Goal: Task Accomplishment & Management: Complete application form

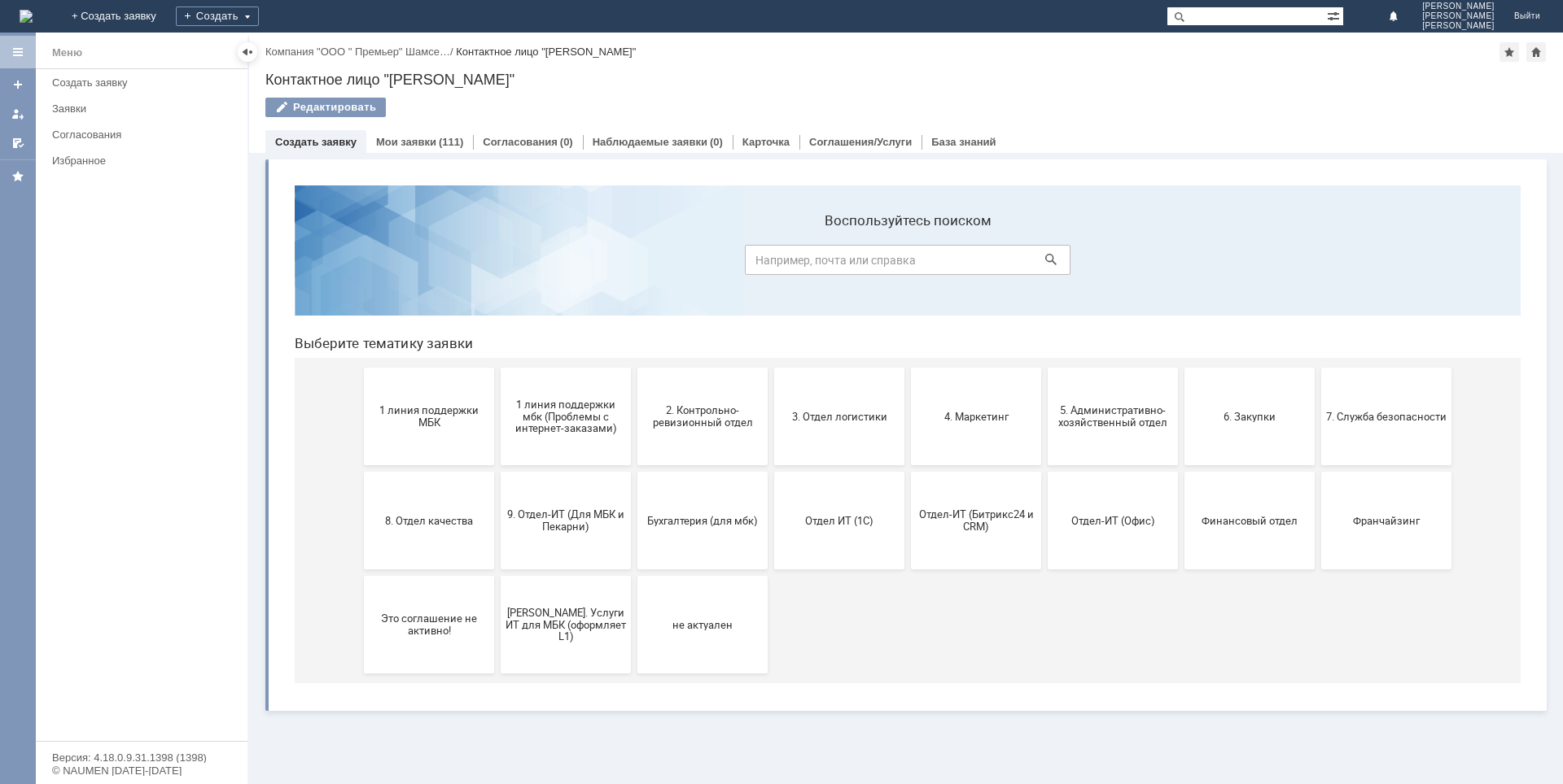
click at [307, 140] on link "Создать заявку" at bounding box center [316, 142] width 81 height 13
click at [846, 443] on button "3. Отдел логистики" at bounding box center [839, 416] width 130 height 97
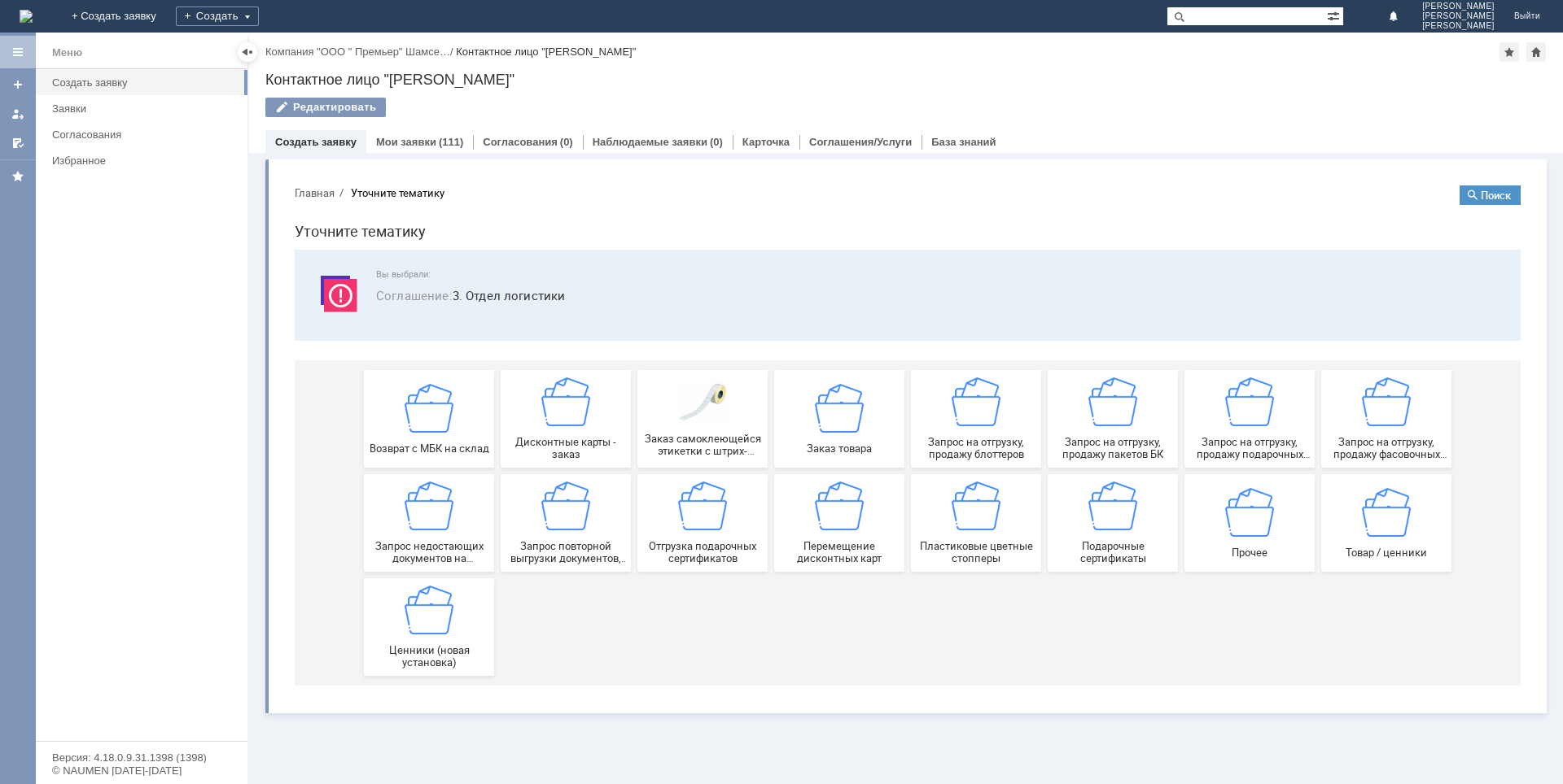
click at [555, 430] on div "Дисконтные карты - заказ" at bounding box center [565, 419] width 120 height 83
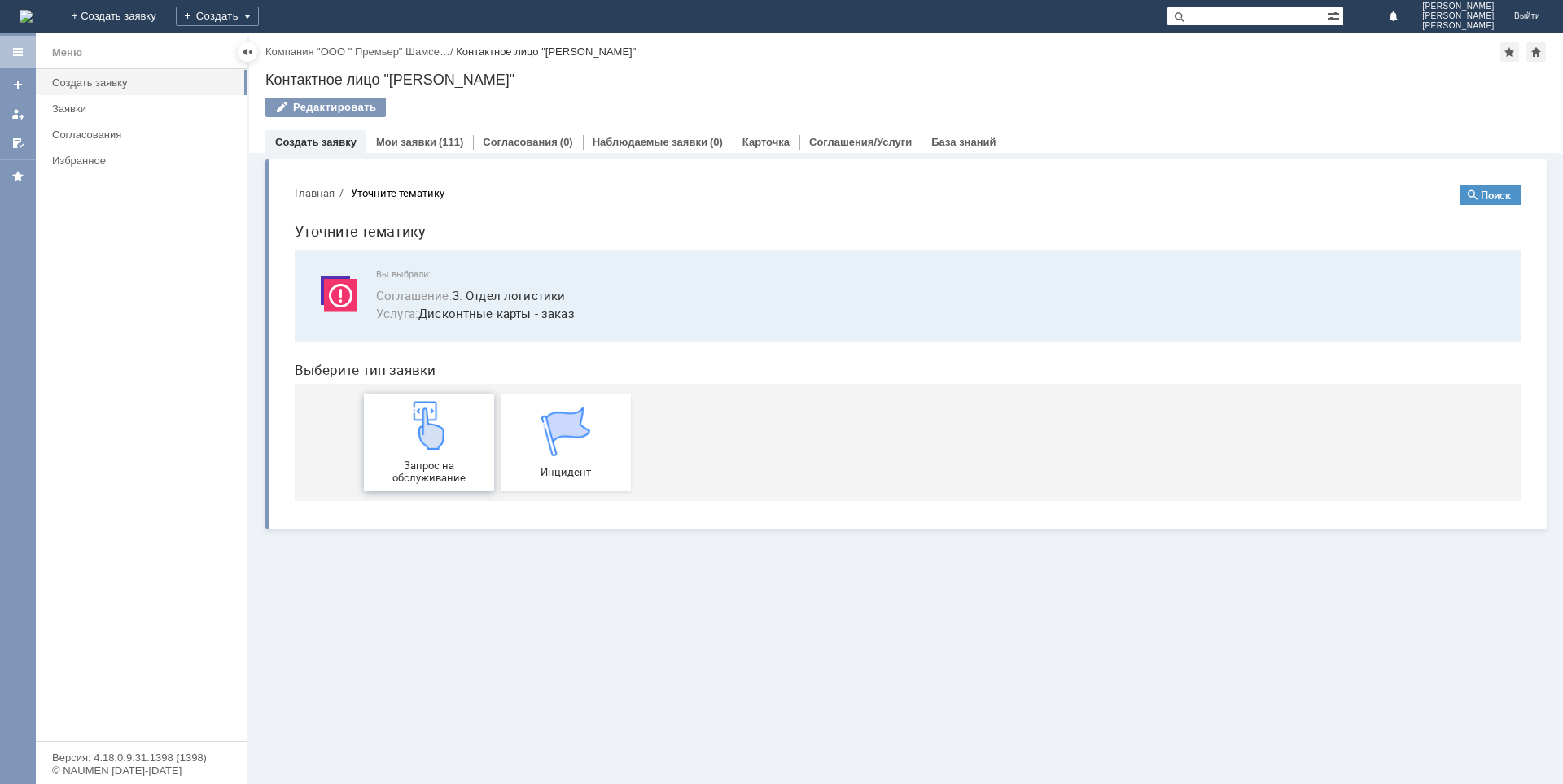
click at [465, 454] on div "Запрос на обслуживание" at bounding box center [428, 442] width 120 height 83
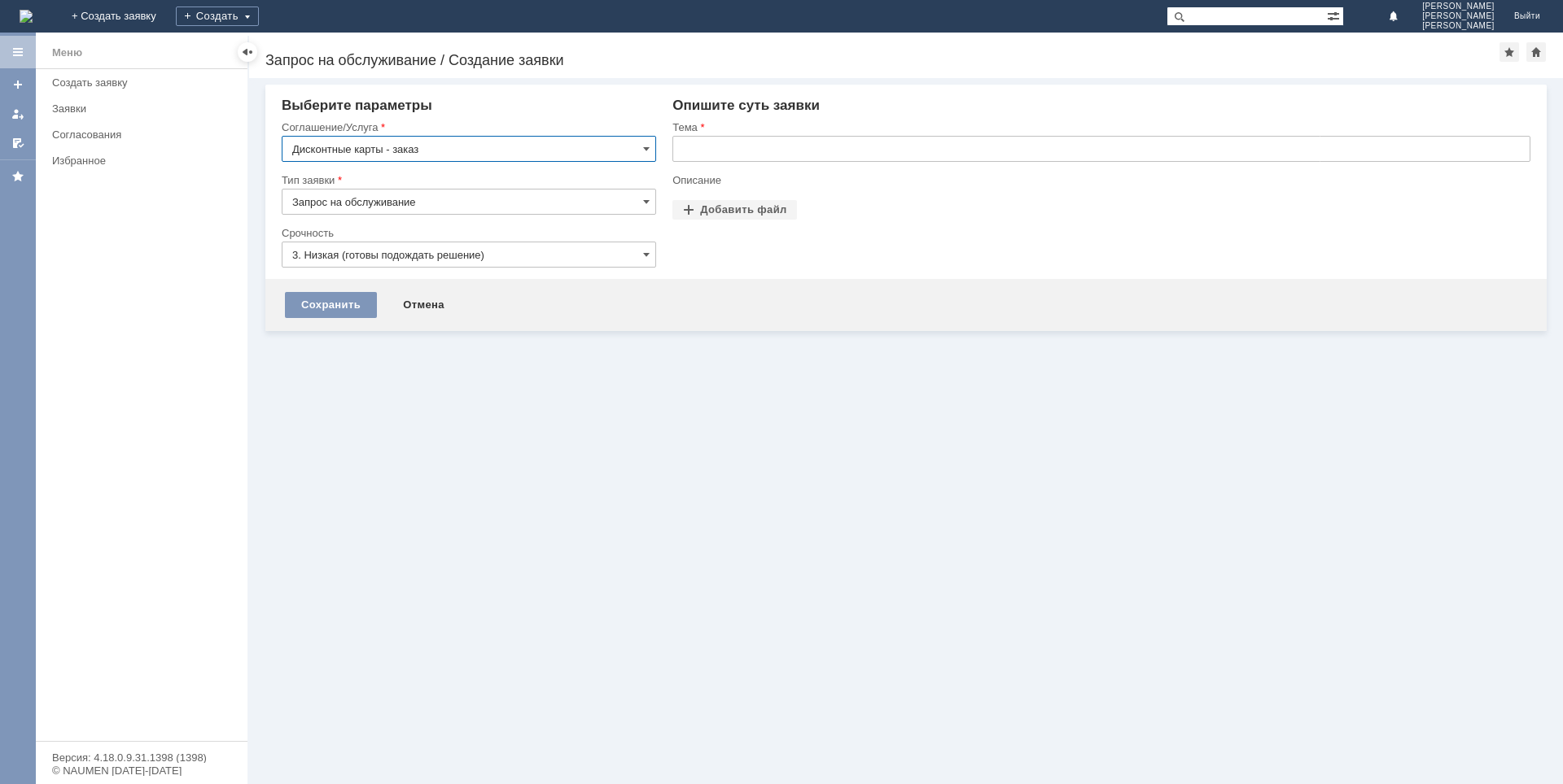
click at [370, 251] on input "3. Низкая (готовы подождать решение)" at bounding box center [469, 254] width 375 height 26
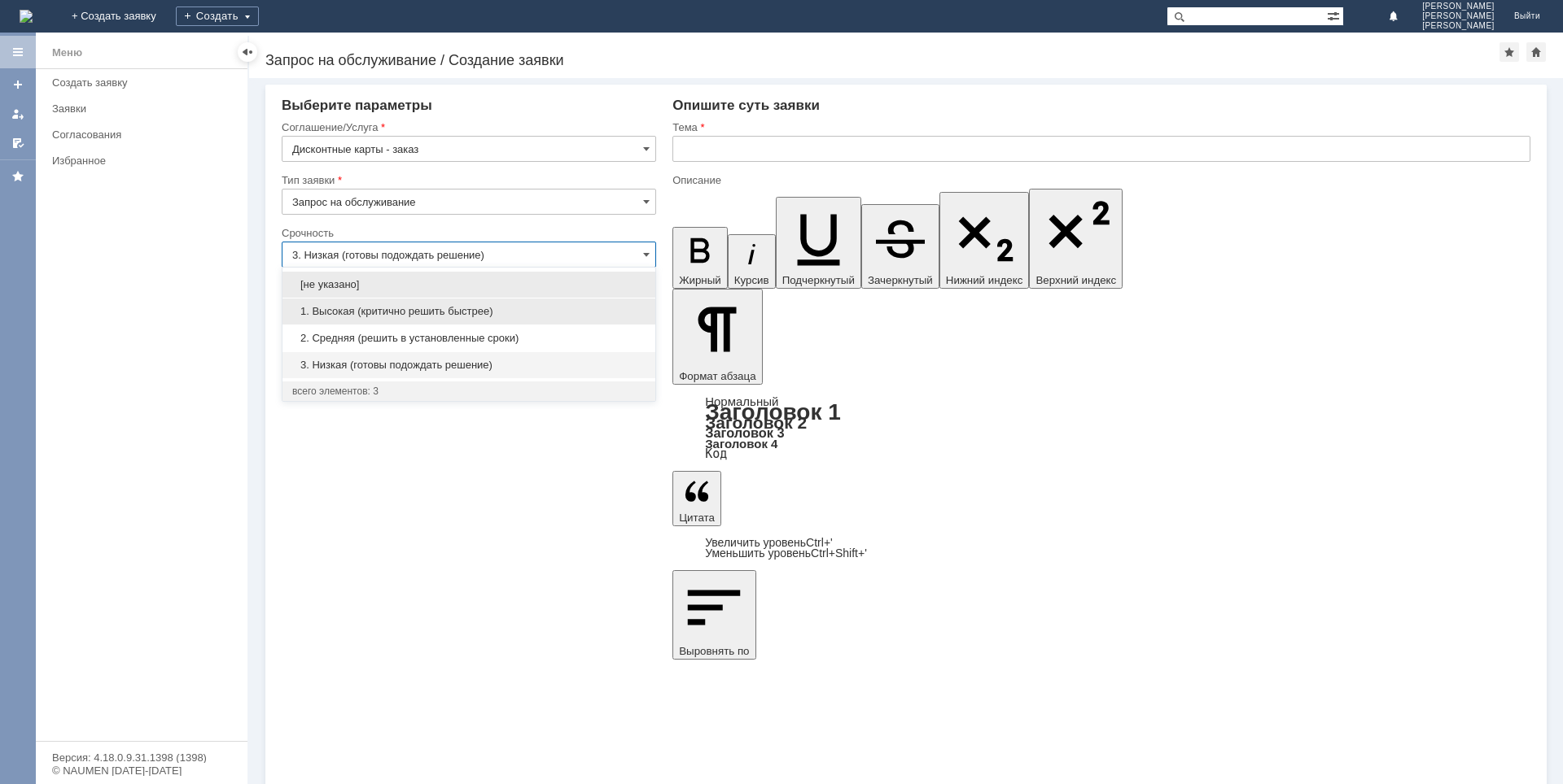
click at [341, 316] on span "1. Высокая (критично решить быстрее)" at bounding box center [469, 311] width 354 height 13
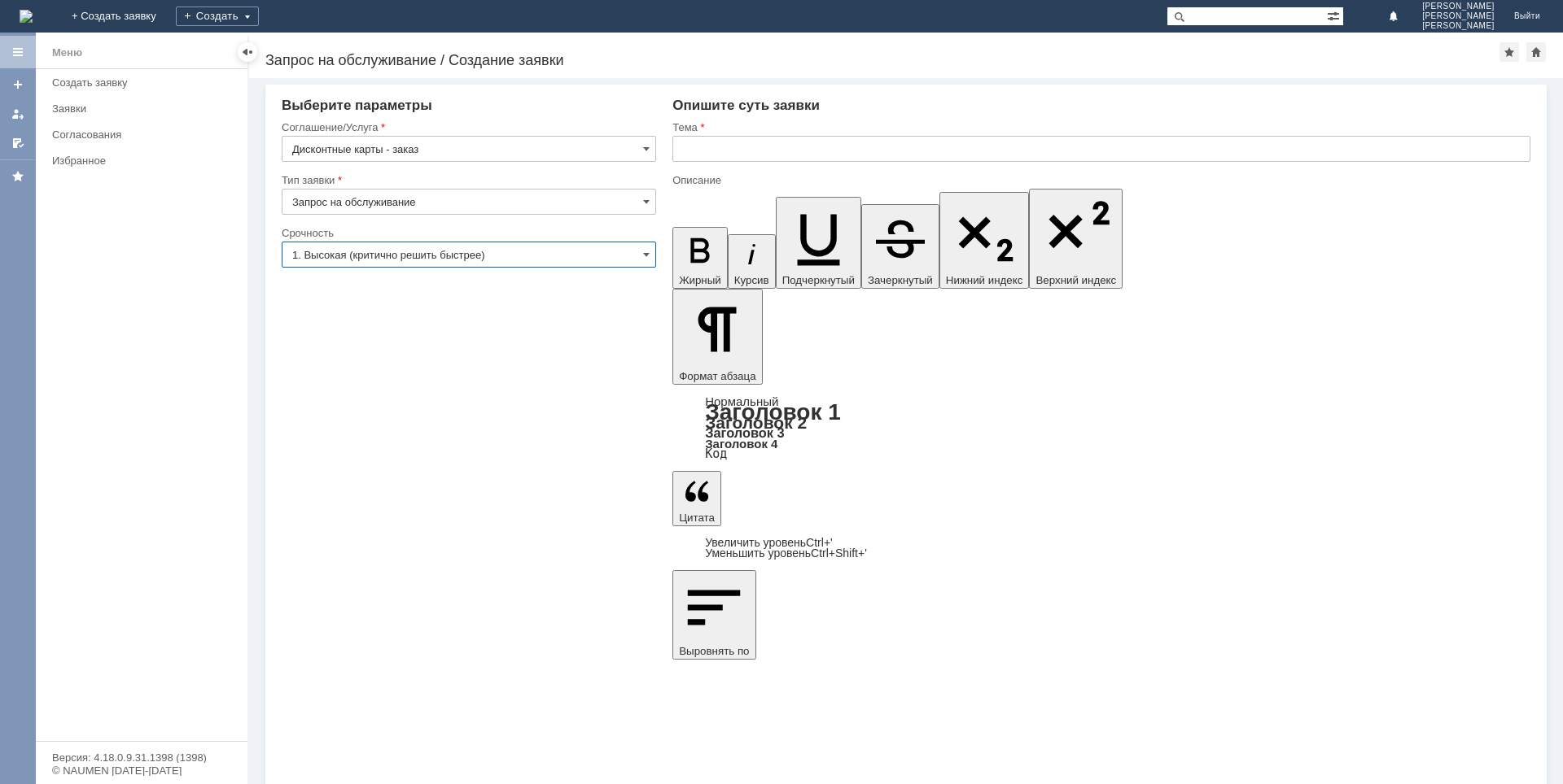
type input "1. Высокая (критично решить быстрее)"
click at [891, 149] on input "text" at bounding box center [1102, 149] width 858 height 26
type input "ДК"
